Goal: Complete application form: Complete application form

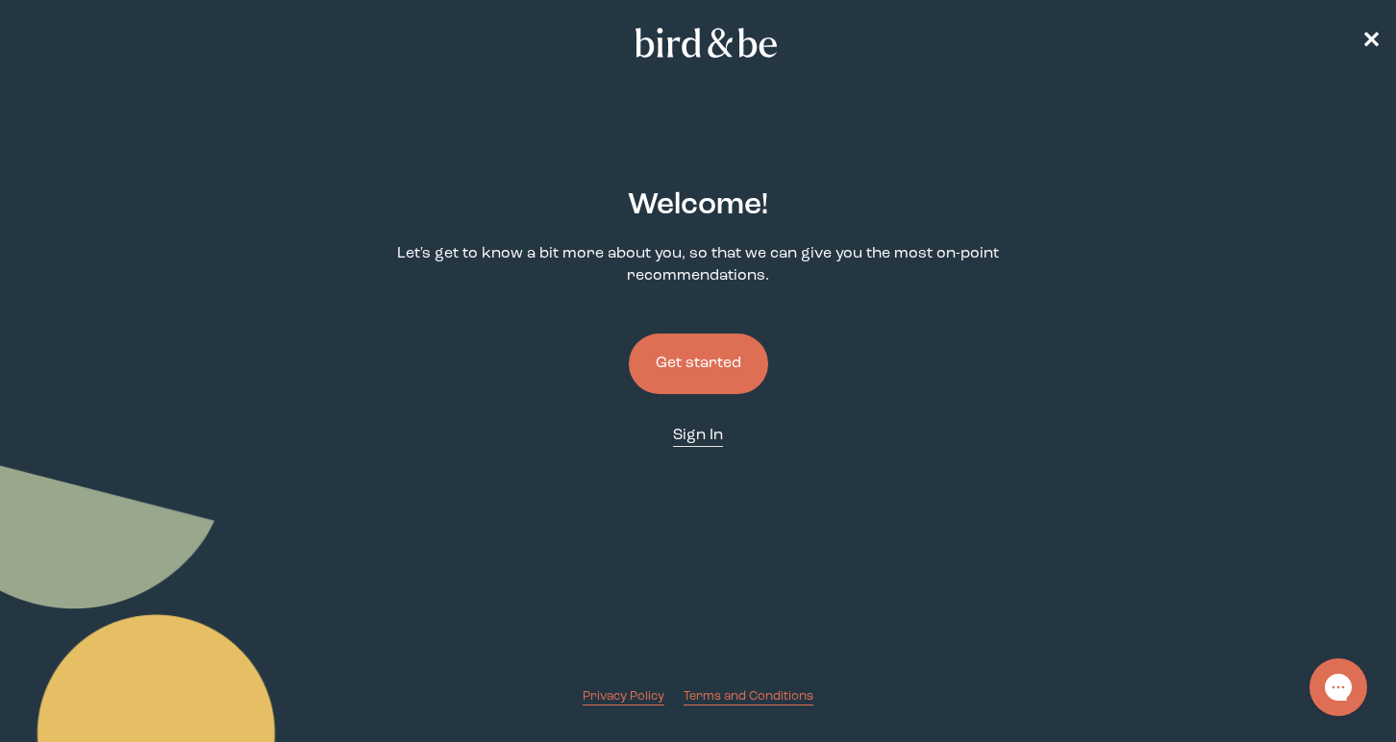
click at [712, 429] on span "Sign In" at bounding box center [698, 435] width 50 height 15
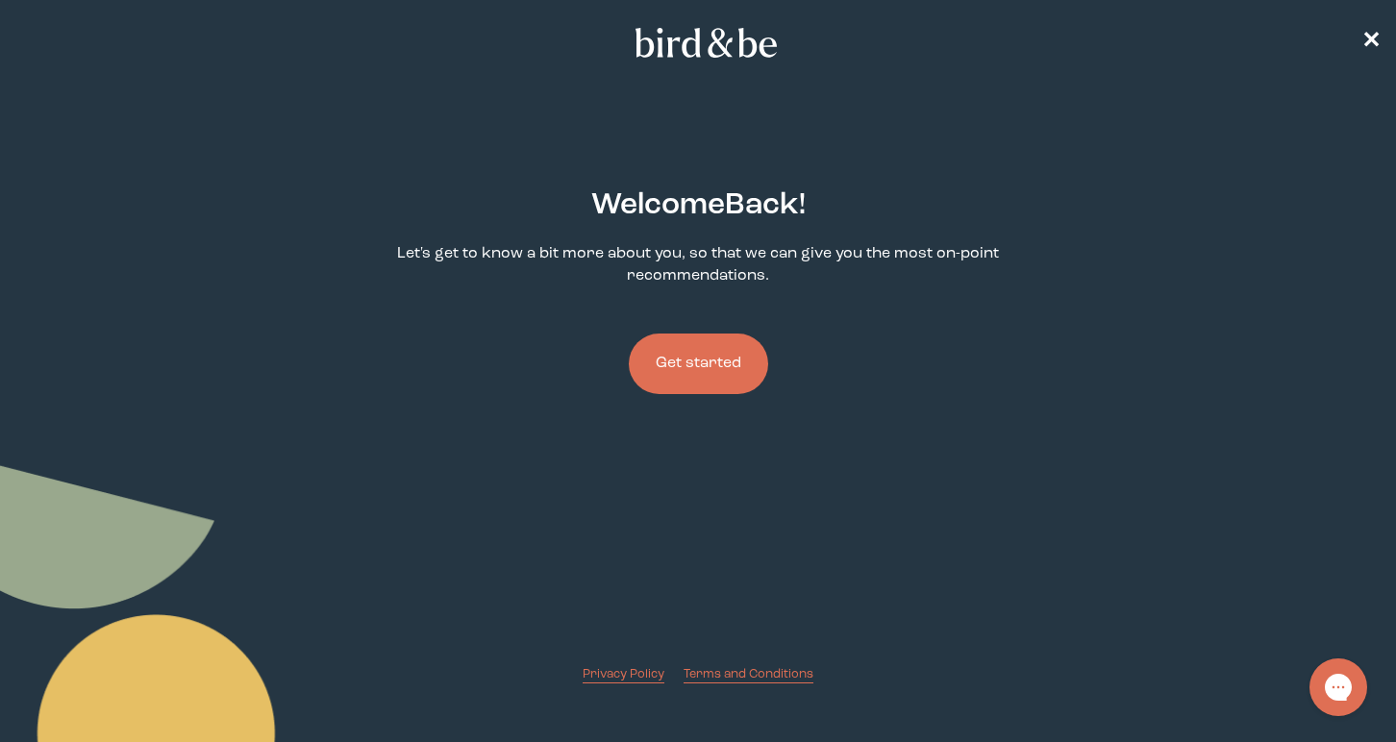
click at [683, 378] on button "Get started" at bounding box center [698, 364] width 139 height 61
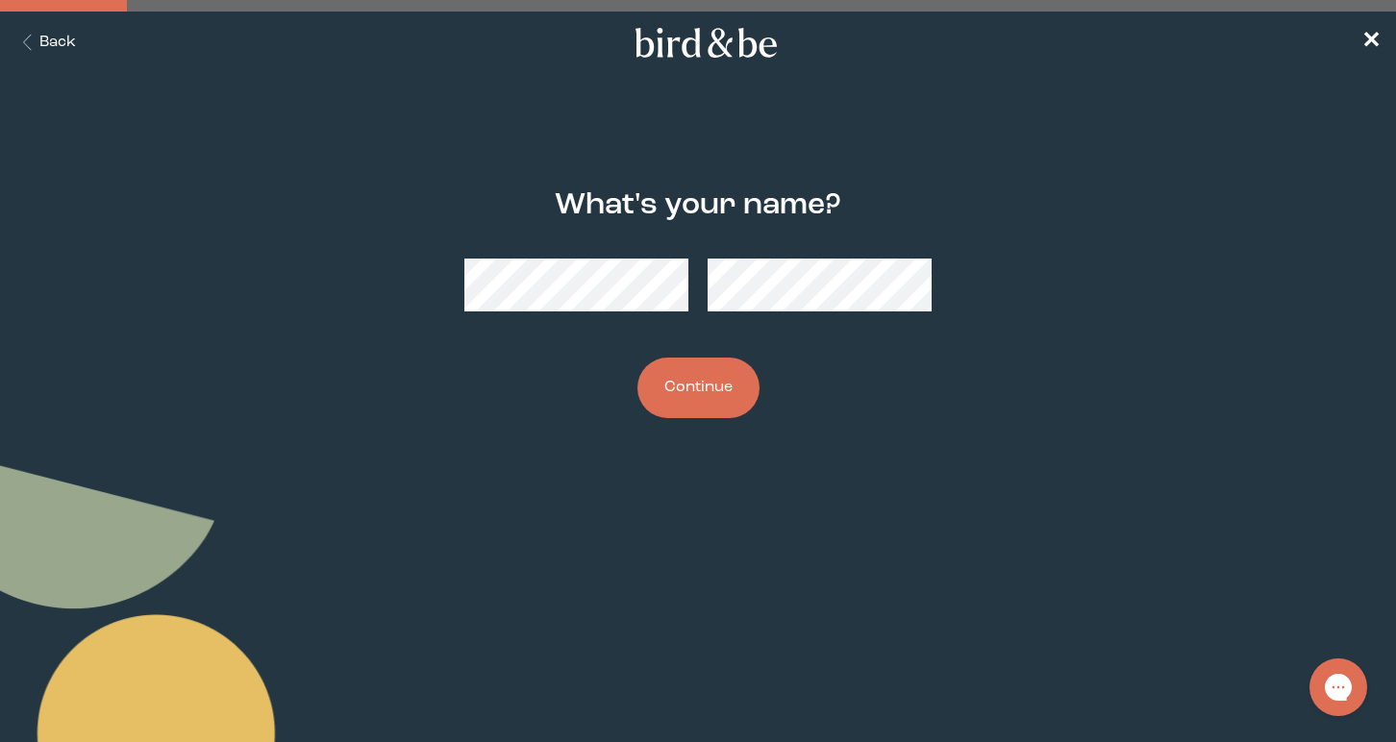
click at [692, 375] on button "Continue" at bounding box center [698, 388] width 122 height 61
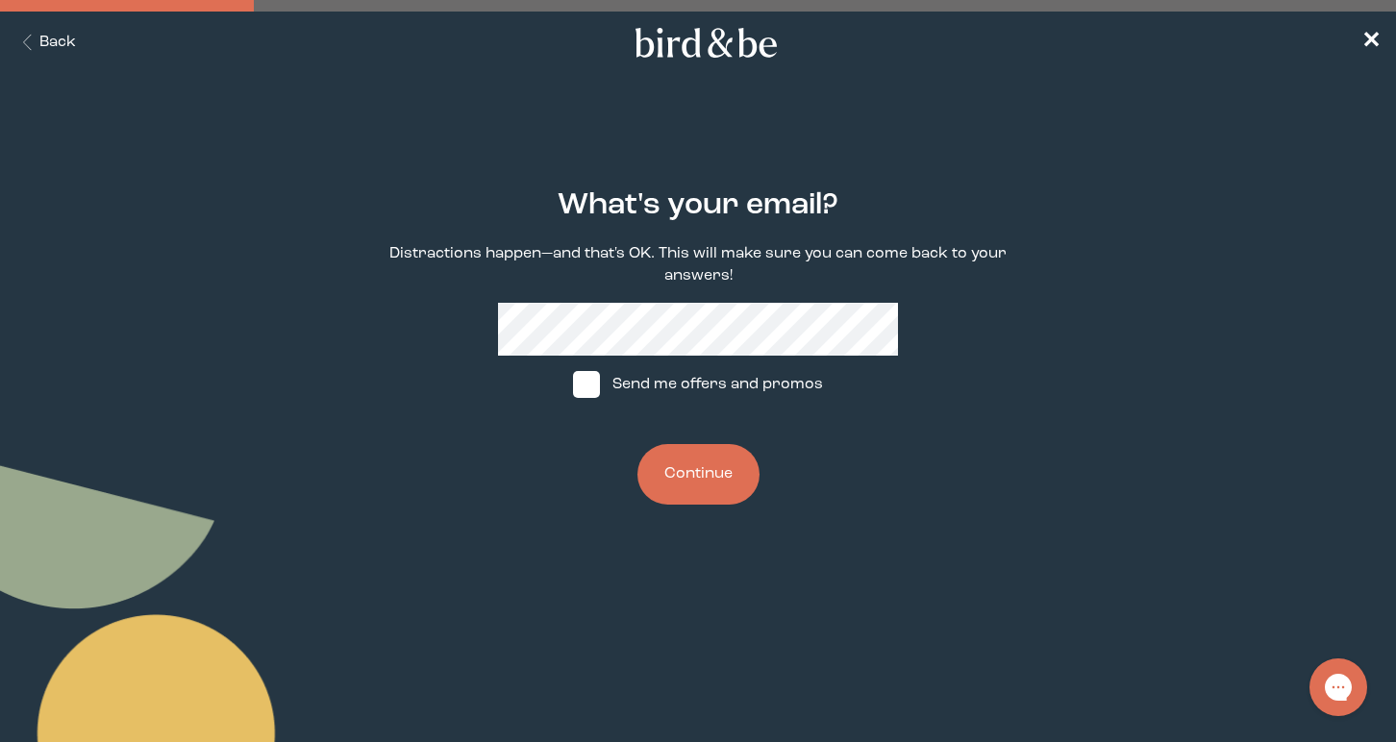
click at [661, 486] on button "Continue" at bounding box center [698, 474] width 122 height 61
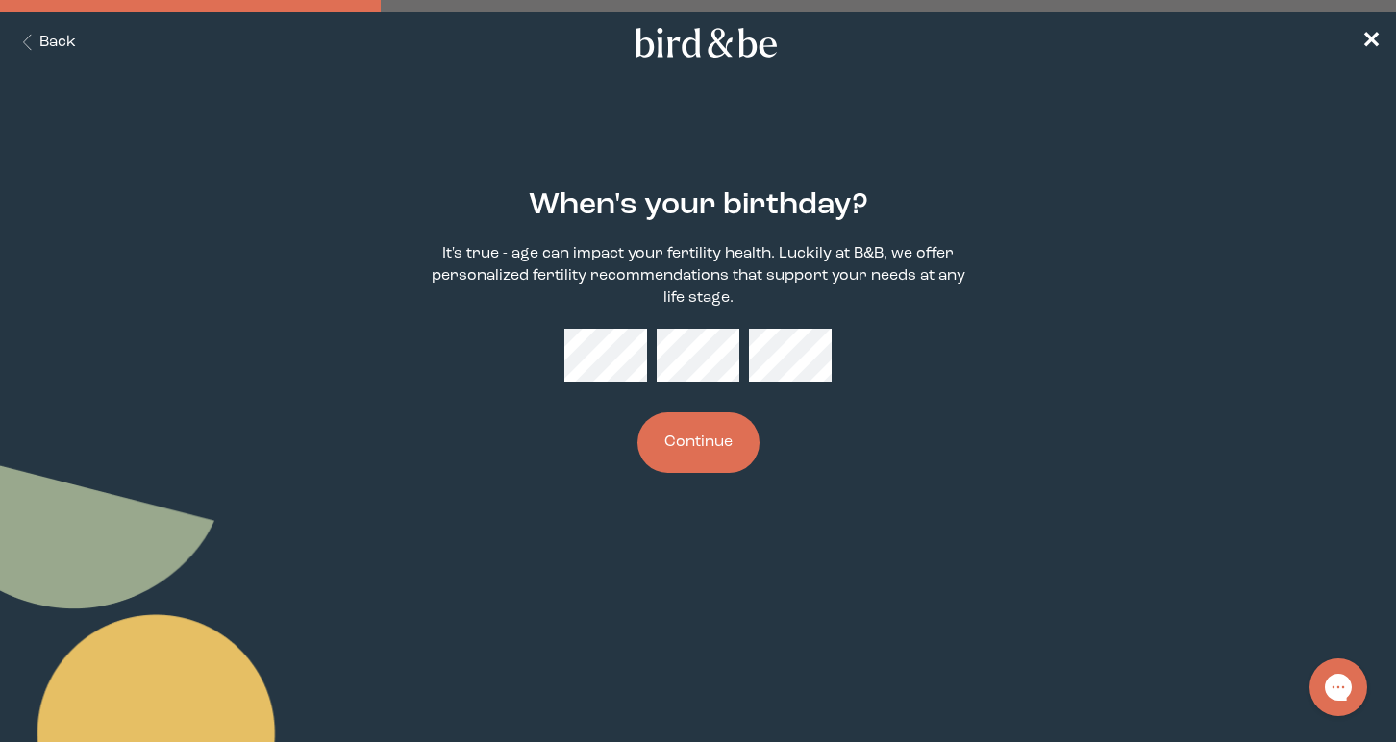
click at [728, 461] on button "Continue" at bounding box center [698, 442] width 122 height 61
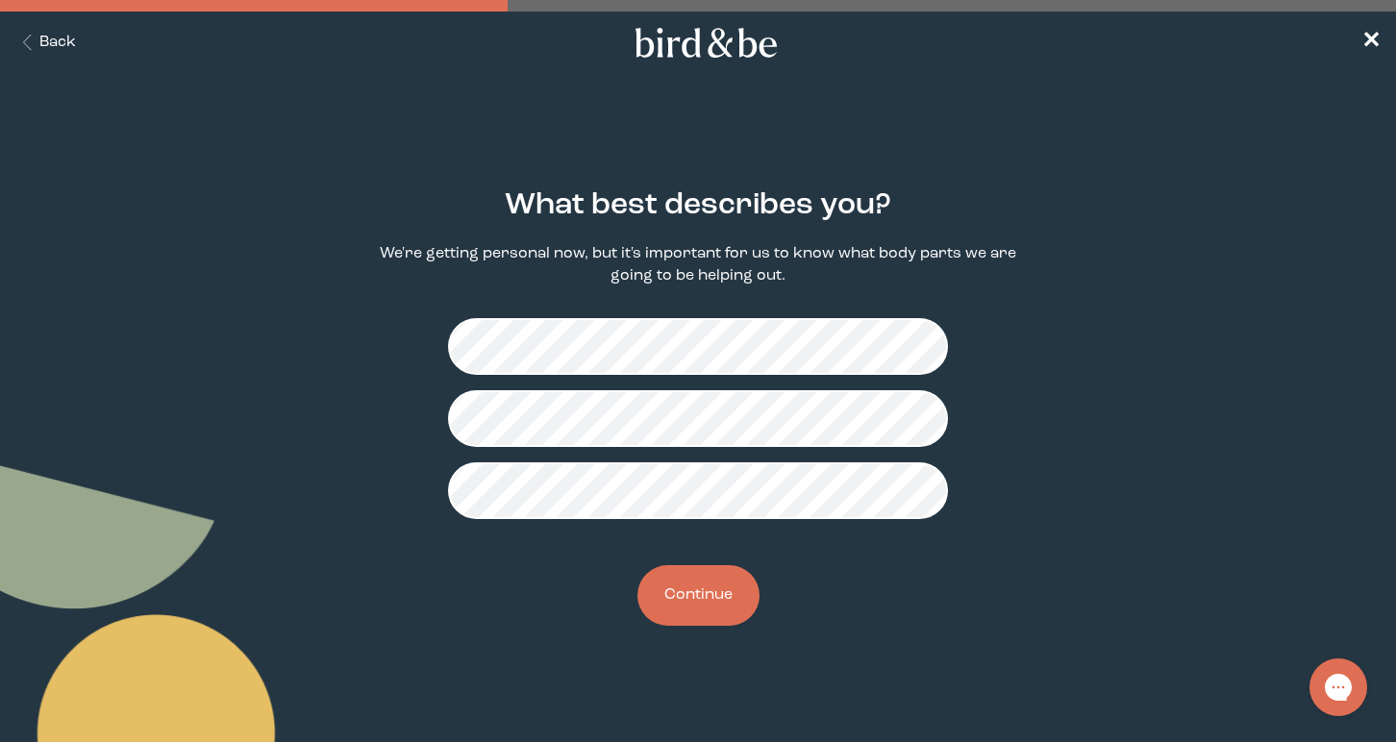
click at [696, 608] on button "Continue" at bounding box center [698, 595] width 122 height 61
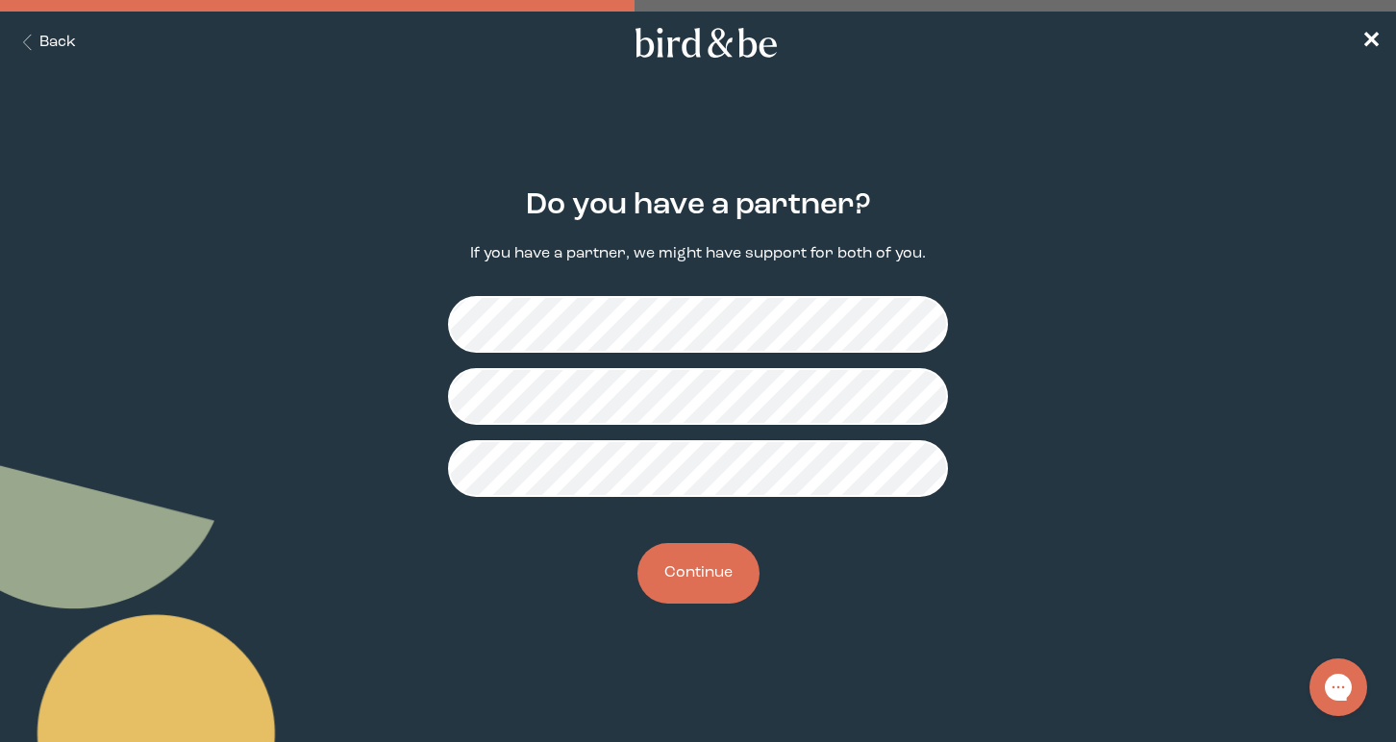
click at [705, 578] on button "Continue" at bounding box center [698, 573] width 122 height 61
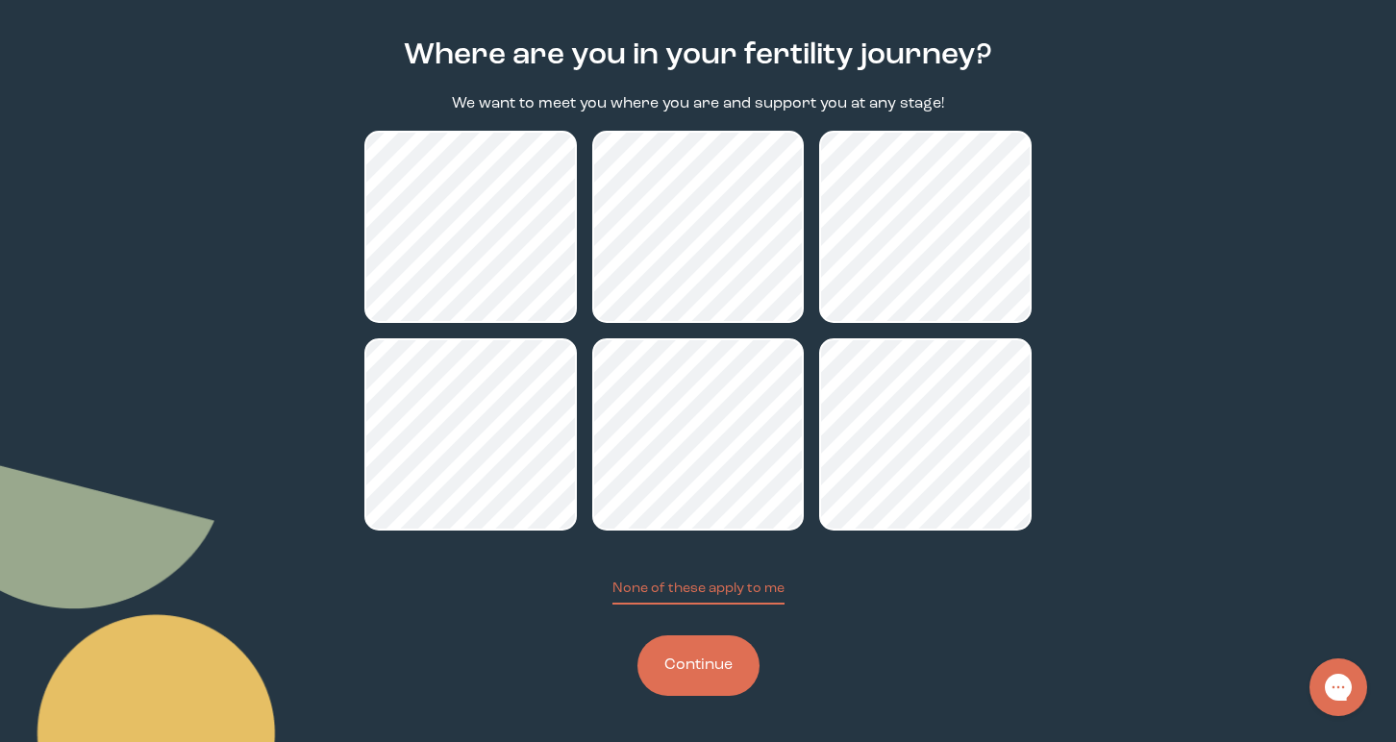
scroll to position [148, 0]
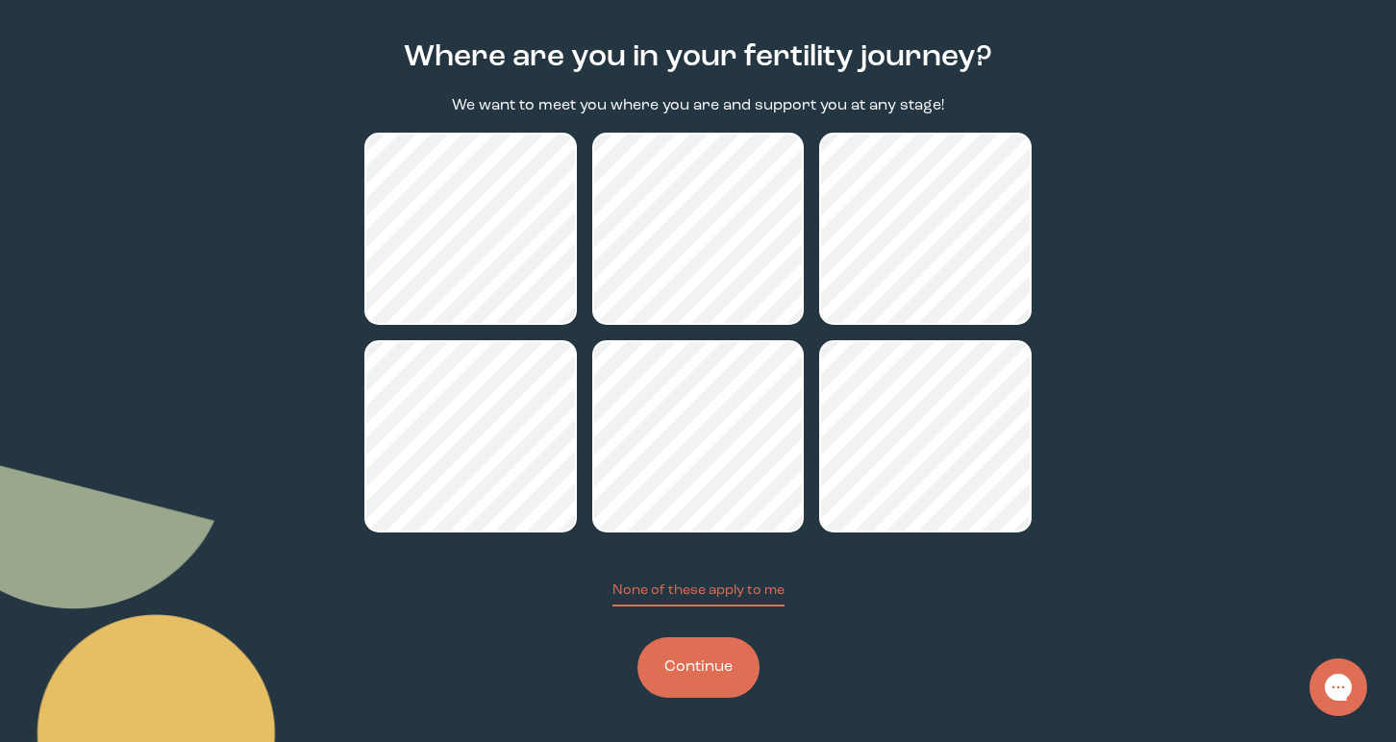
click at [710, 664] on button "Continue" at bounding box center [698, 667] width 122 height 61
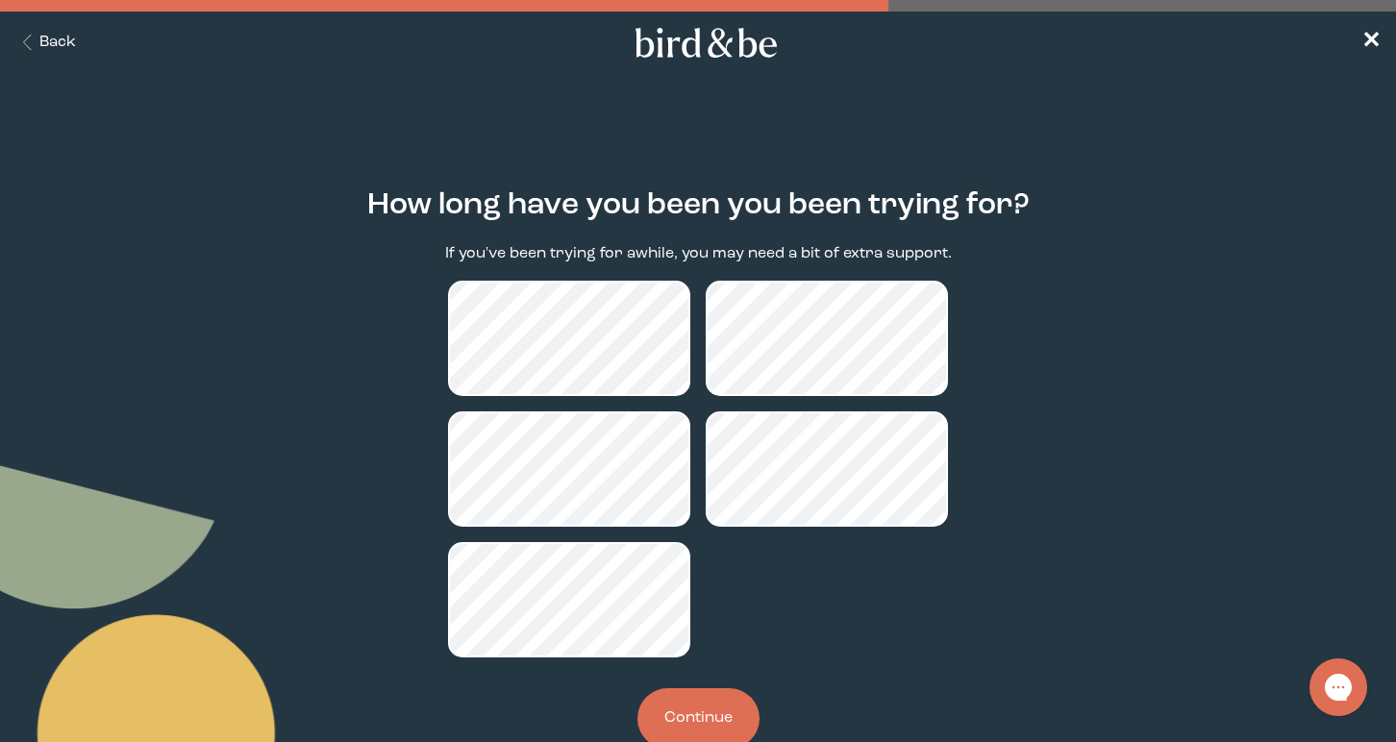
click at [706, 715] on button "Continue" at bounding box center [698, 718] width 122 height 61
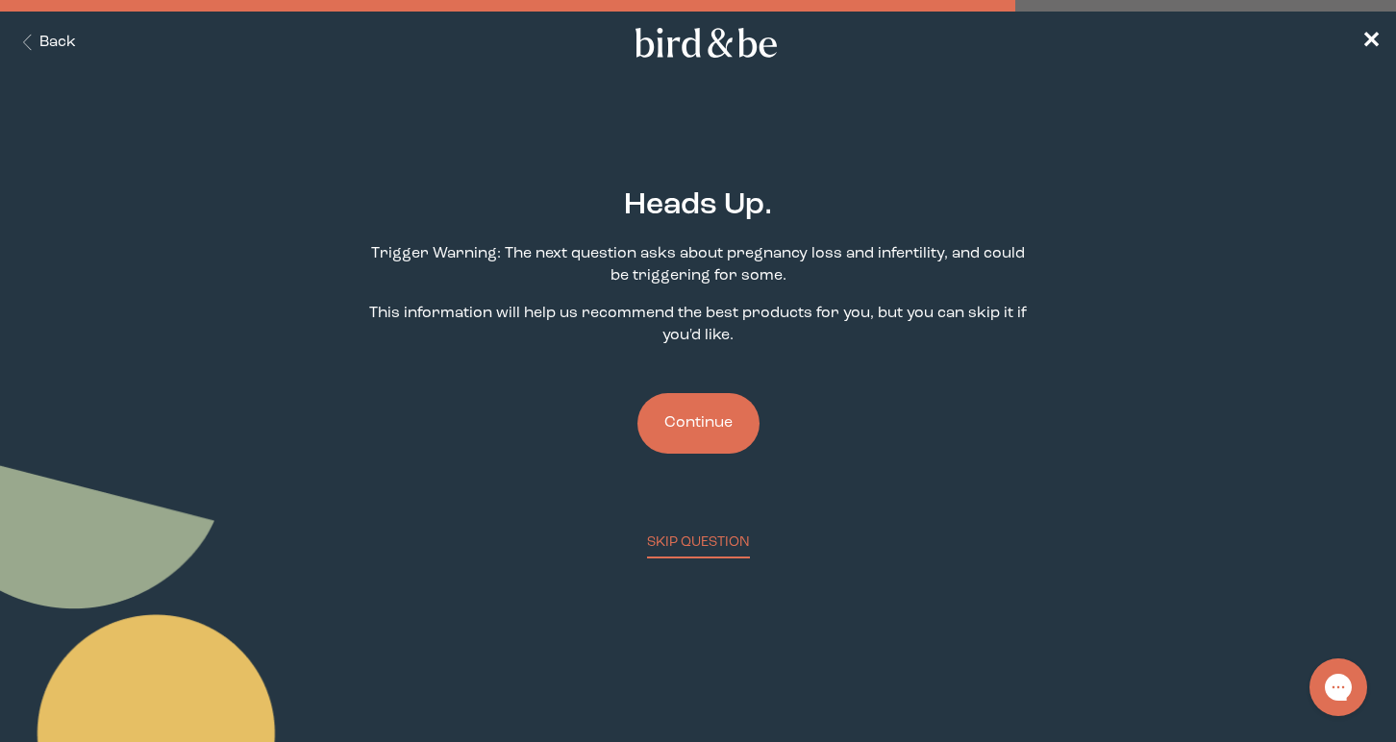
click at [710, 429] on button "Continue" at bounding box center [698, 423] width 122 height 61
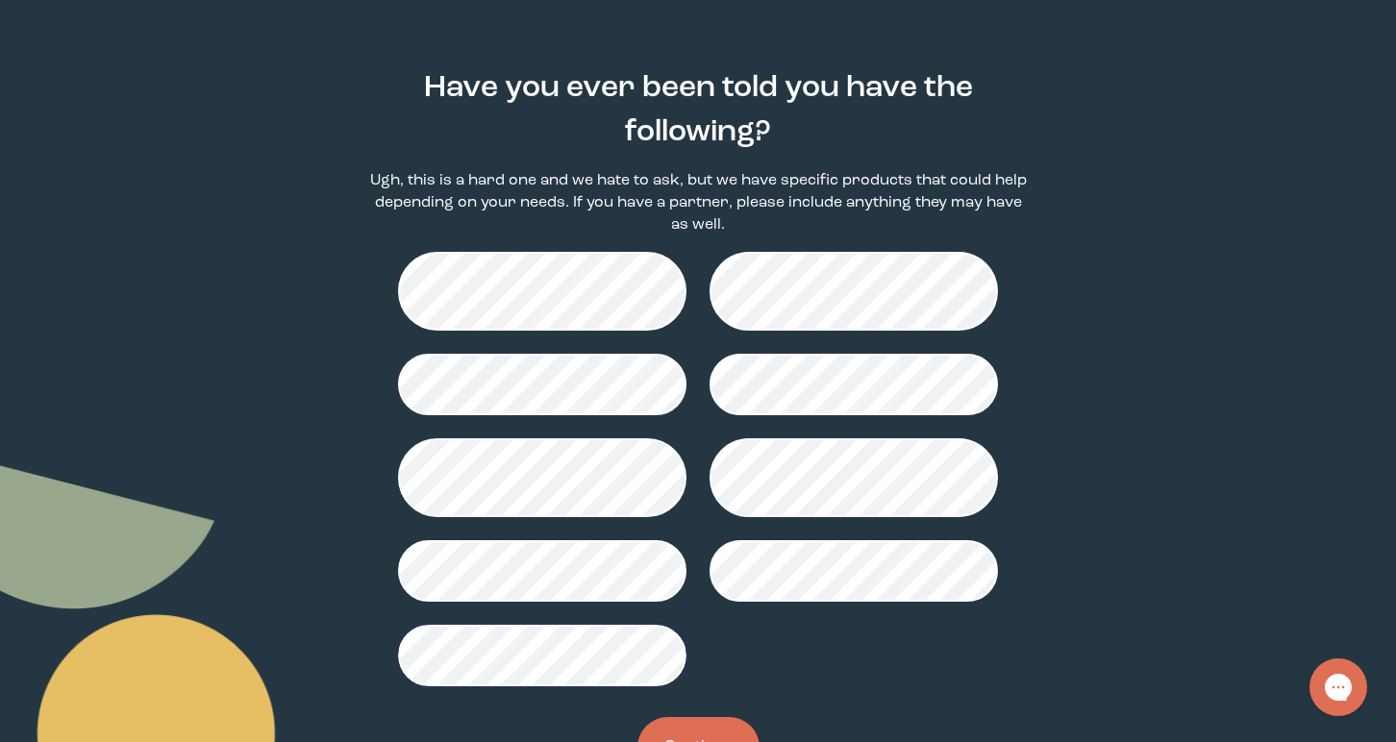
scroll to position [190, 0]
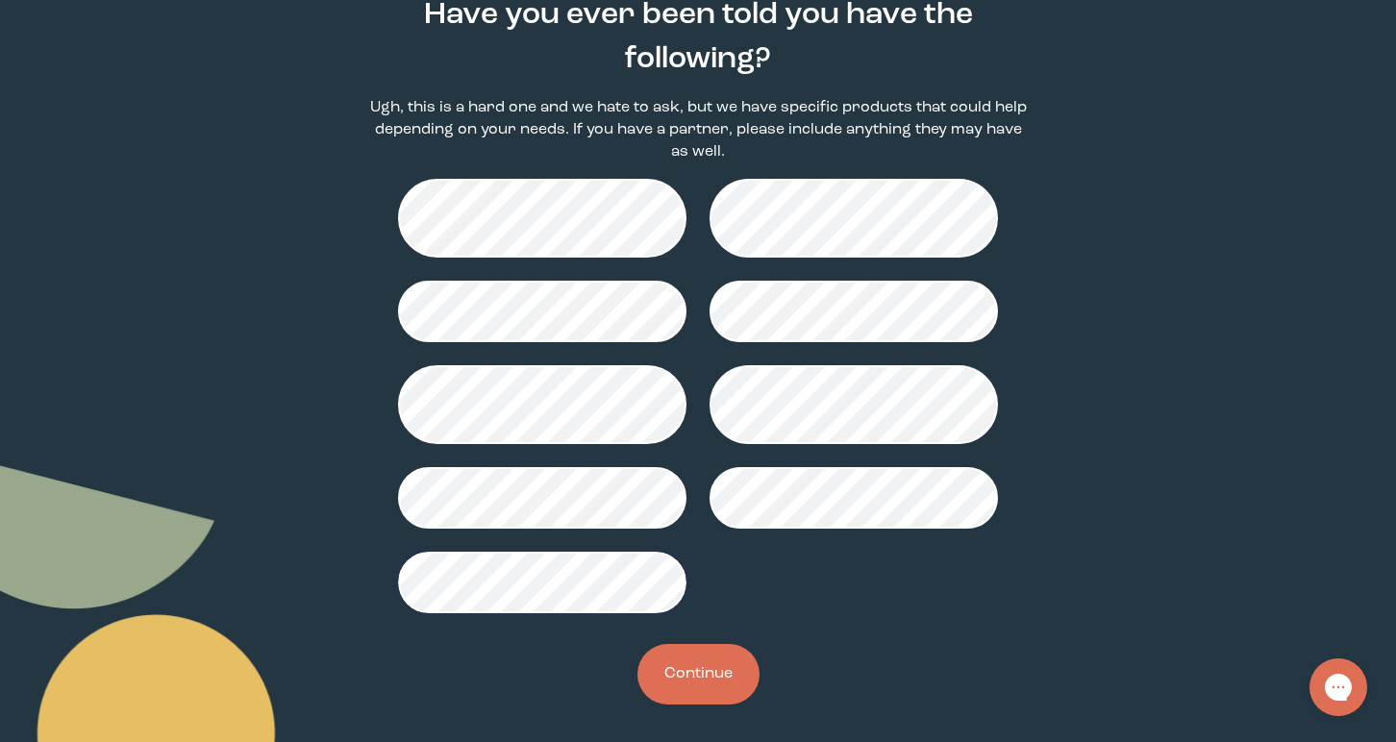
click at [690, 674] on button "Continue" at bounding box center [698, 674] width 122 height 61
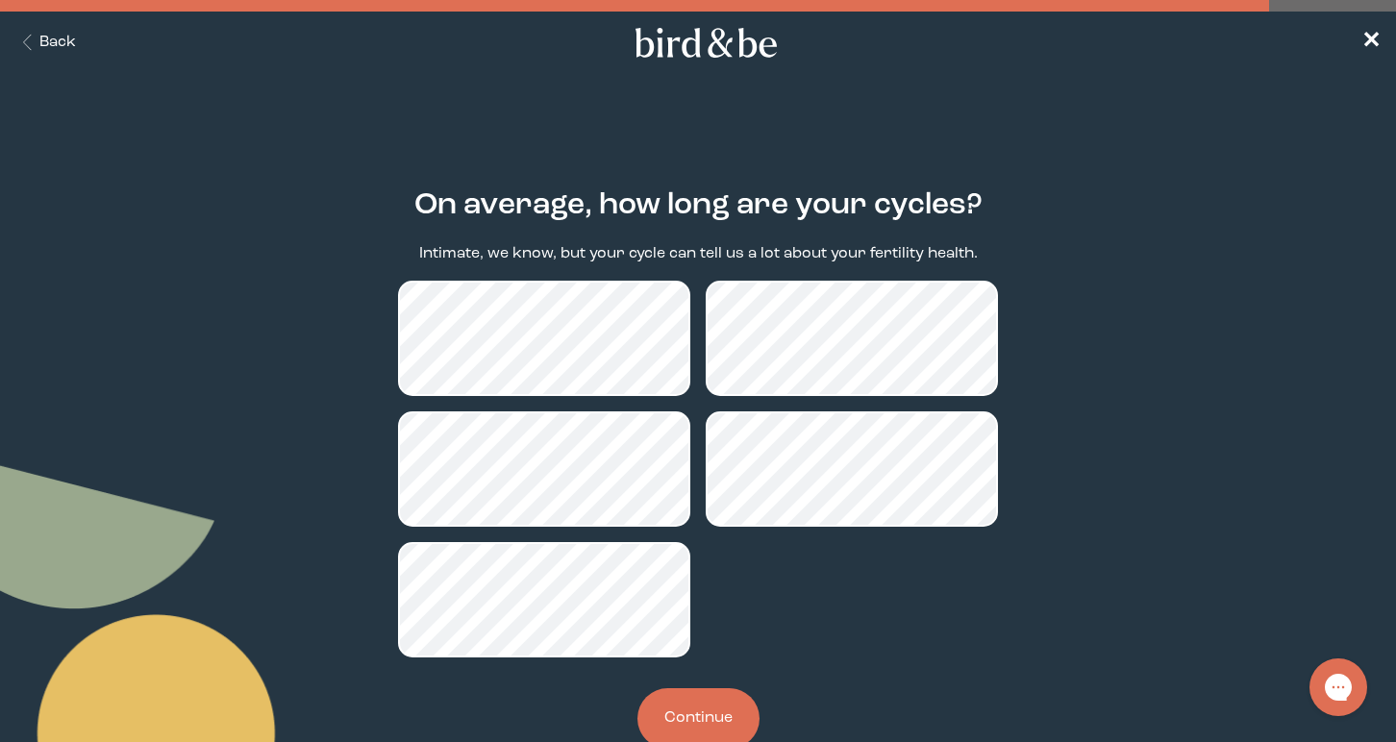
click at [722, 723] on button "Continue" at bounding box center [698, 718] width 122 height 61
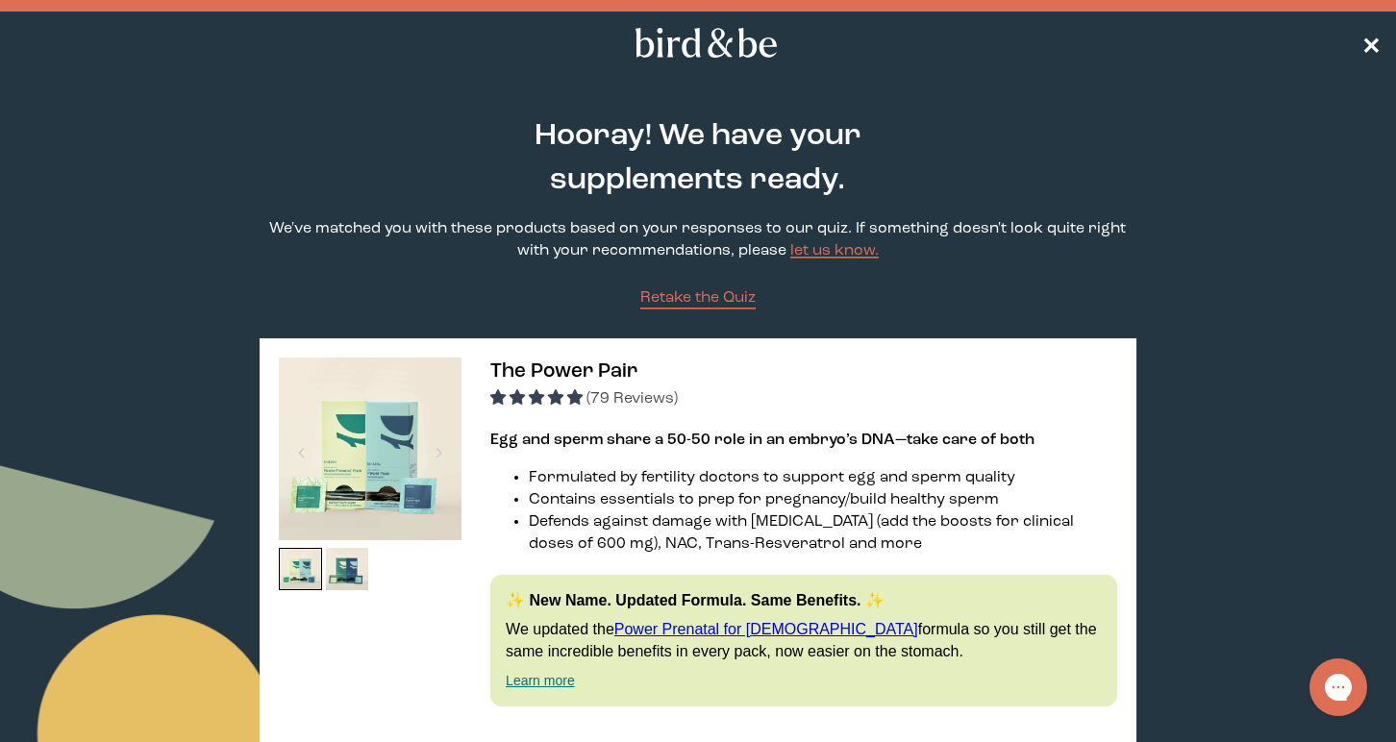
click at [1375, 37] on span "✕" at bounding box center [1370, 43] width 19 height 23
